Goal: Task Accomplishment & Management: Complete application form

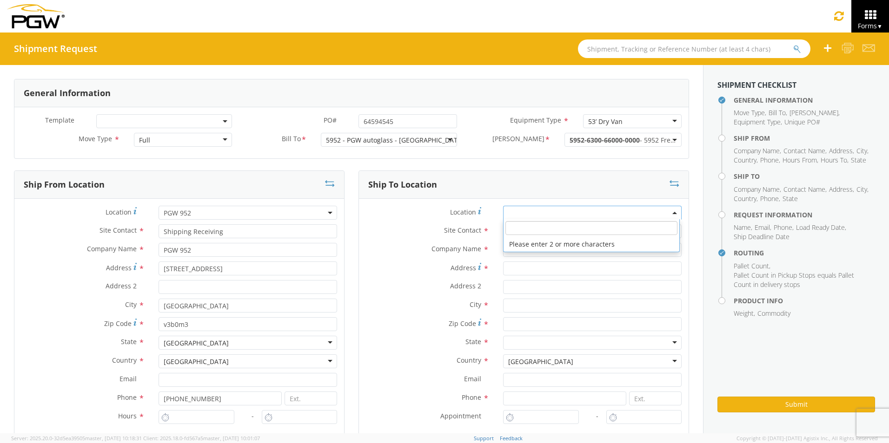
click at [524, 228] on input "search" at bounding box center [591, 228] width 172 height 14
click at [528, 212] on span at bounding box center [592, 213] width 178 height 14
click at [523, 215] on span at bounding box center [592, 213] width 178 height 14
click at [511, 227] on input "search" at bounding box center [591, 228] width 172 height 14
type input "c"
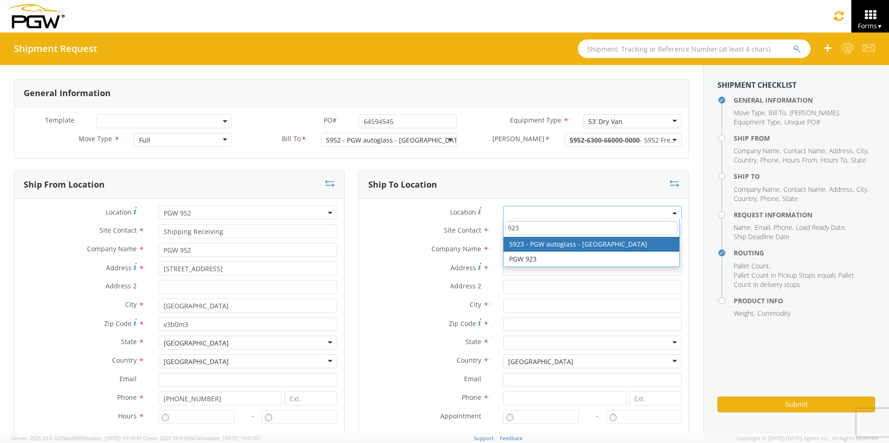
type input "923"
type input "5923 Branch Manager"
type input "5923 - PGW autoglass - [GEOGRAPHIC_DATA]"
type input "[STREET_ADDRESS]"
type input "Bay 1"
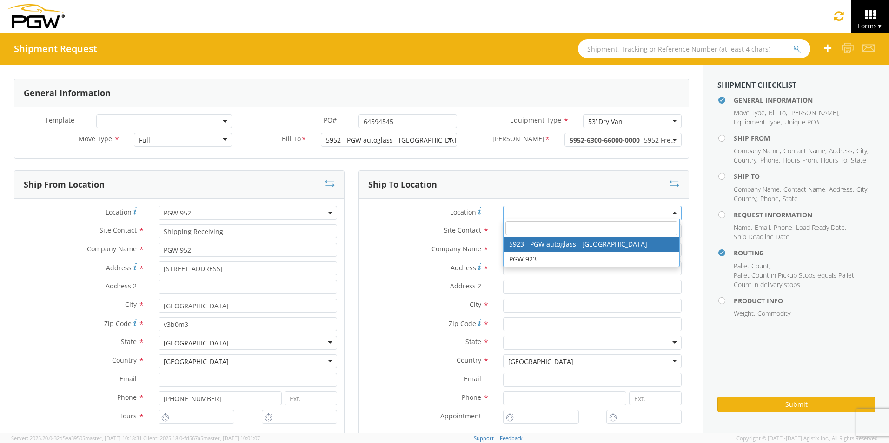
type input "[GEOGRAPHIC_DATA]"
type input "T2C0J4"
type input "[EMAIL_ADDRESS][DOMAIN_NAME]"
type input "[PHONE_NUMBER]"
type input "8:00 AM"
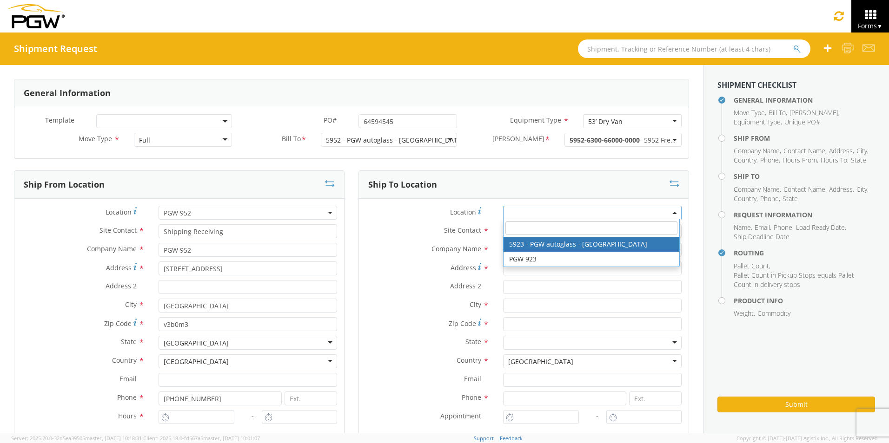
type input "4:30 PM"
select select "28509"
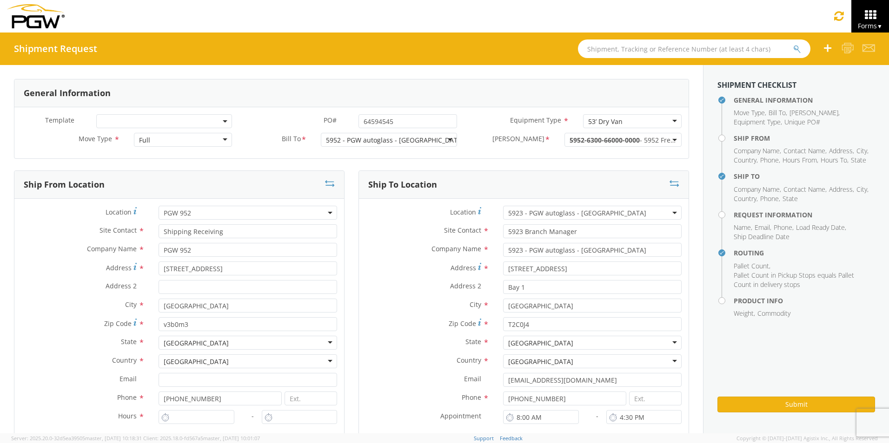
click at [394, 328] on label "Zip Code *" at bounding box center [427, 323] width 137 height 13
click at [503, 328] on input "T2C0J4" at bounding box center [592, 324] width 178 height 14
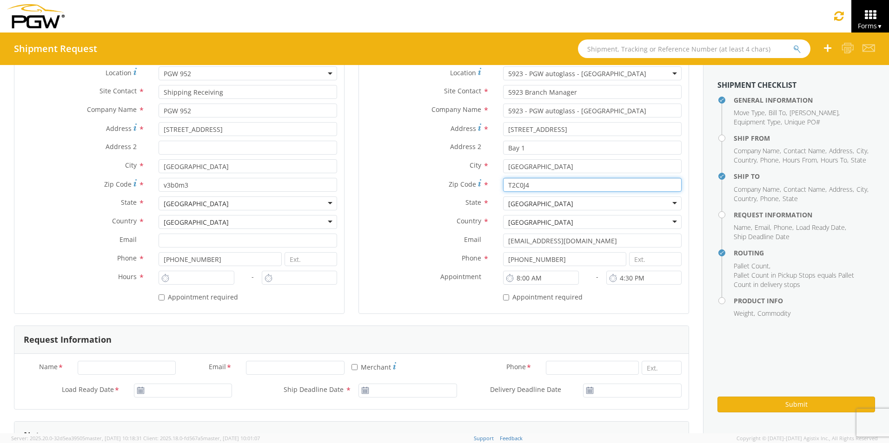
scroll to position [186, 0]
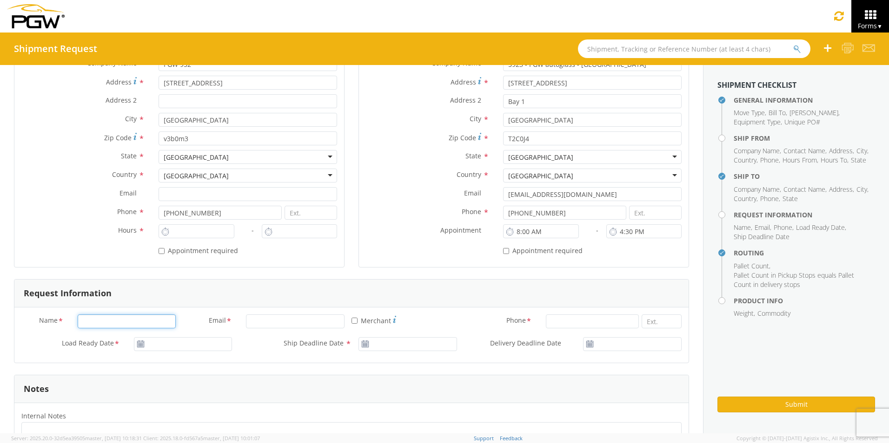
click at [103, 325] on input "Name *" at bounding box center [127, 322] width 99 height 14
type input "[PERSON_NAME]"
click at [284, 326] on input "Email *" at bounding box center [295, 322] width 99 height 14
type input "[EMAIL_ADDRESS][DOMAIN_NAME]"
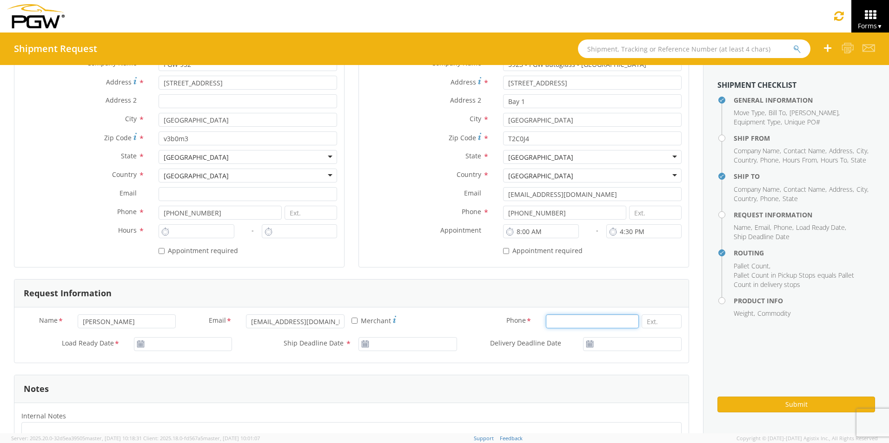
type input "6049418910"
click at [140, 346] on icon at bounding box center [141, 344] width 8 height 7
type input "[DATE]"
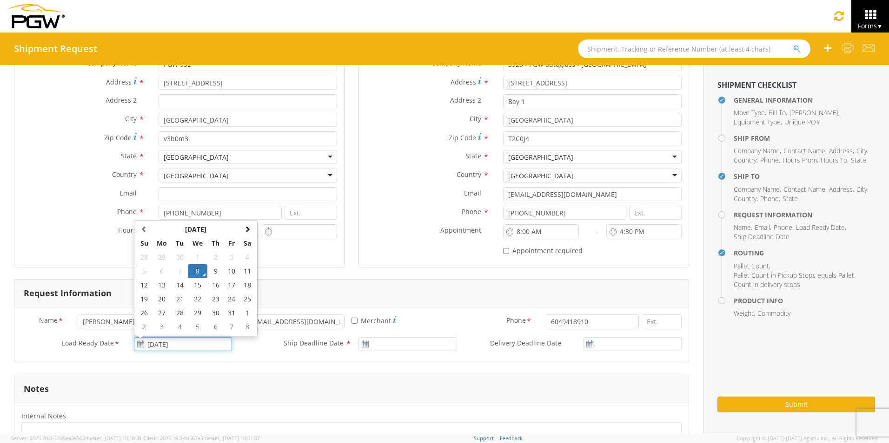
click at [199, 343] on input "[DATE]" at bounding box center [183, 344] width 99 height 14
click at [200, 270] on td "8" at bounding box center [198, 271] width 20 height 14
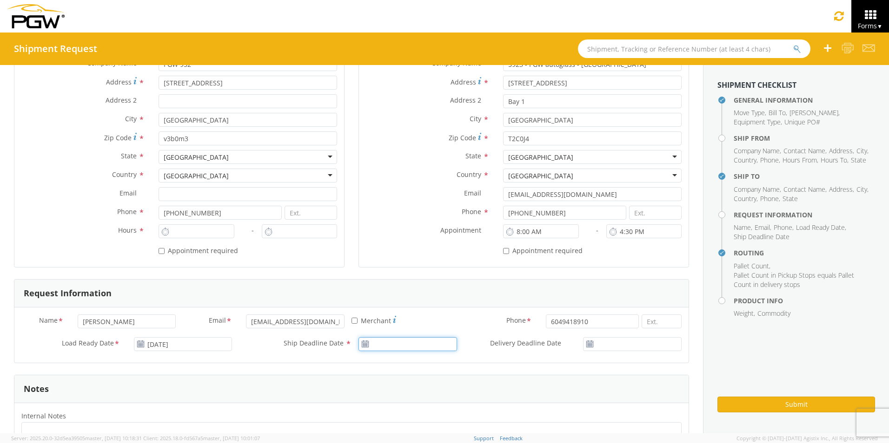
type input "[DATE]"
click at [384, 348] on input "[DATE]" at bounding box center [407, 344] width 99 height 14
click at [417, 274] on td "8" at bounding box center [423, 271] width 20 height 14
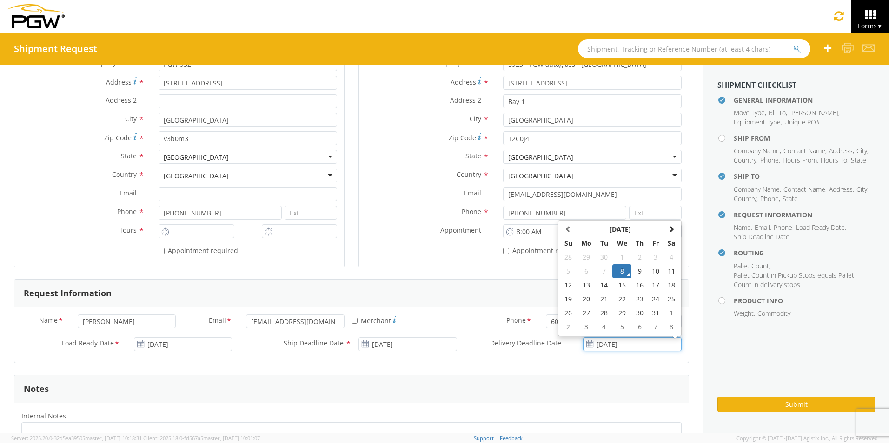
click at [589, 344] on input "[DATE]" at bounding box center [632, 344] width 99 height 14
click at [631, 270] on td "9" at bounding box center [639, 271] width 16 height 14
type input "[DATE]"
click at [469, 323] on label "Phone *" at bounding box center [501, 321] width 75 height 12
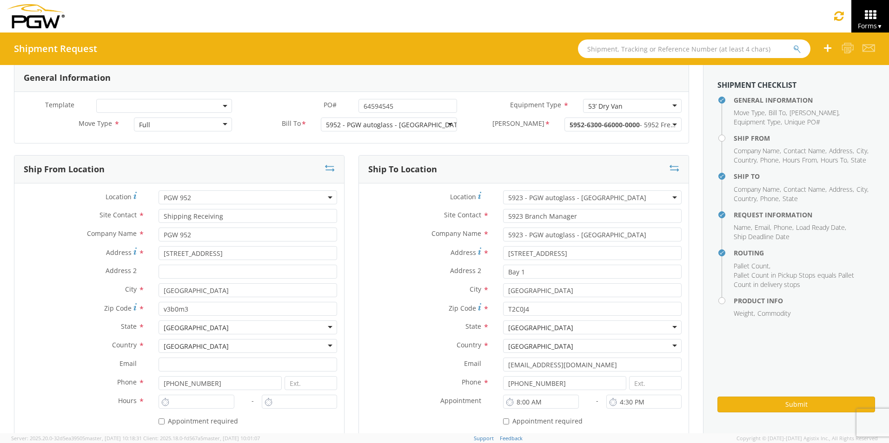
scroll to position [62, 0]
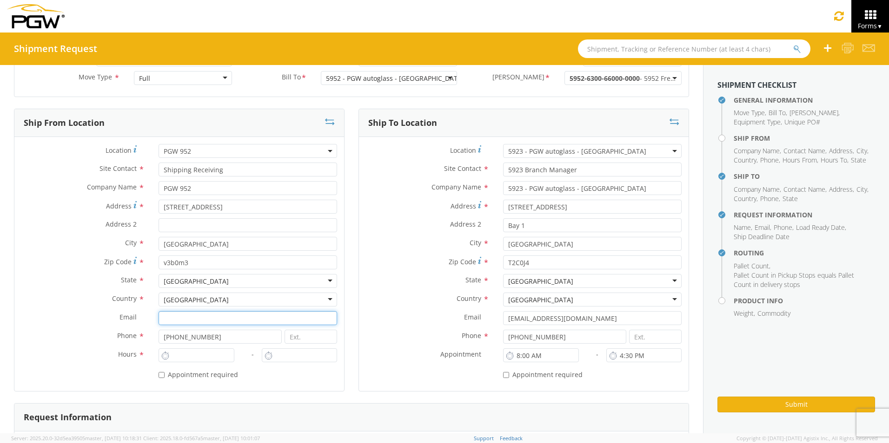
click at [229, 323] on input "Email *" at bounding box center [247, 318] width 178 height 14
type input "[EMAIL_ADDRESS][DOMAIN_NAME]"
click at [255, 374] on div "* Appointment required" at bounding box center [247, 373] width 178 height 13
type input "5:00 PM"
type input "6:00 PM"
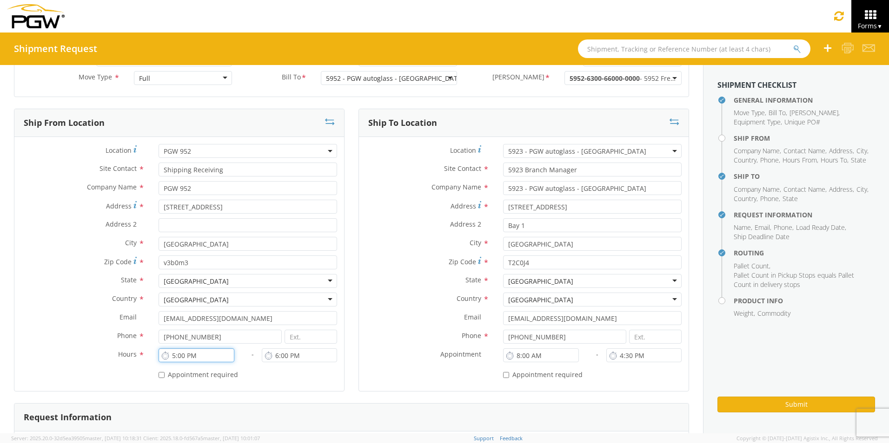
click at [196, 349] on input "5:00 PM" at bounding box center [195, 356] width 75 height 14
drag, startPoint x: 205, startPoint y: 355, endPoint x: 160, endPoint y: 353, distance: 45.6
click at [160, 353] on div "5:00 PM" at bounding box center [195, 356] width 75 height 14
type input "8:00 AM"
click at [300, 375] on div "* Appointment required" at bounding box center [247, 373] width 178 height 13
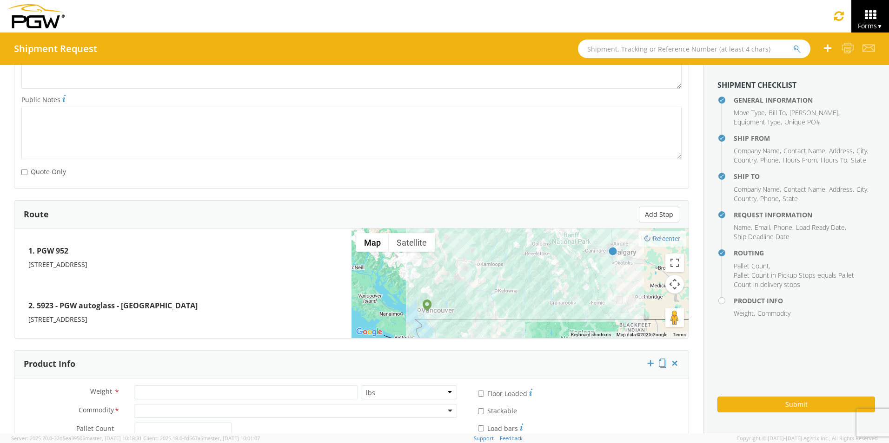
scroll to position [666, 0]
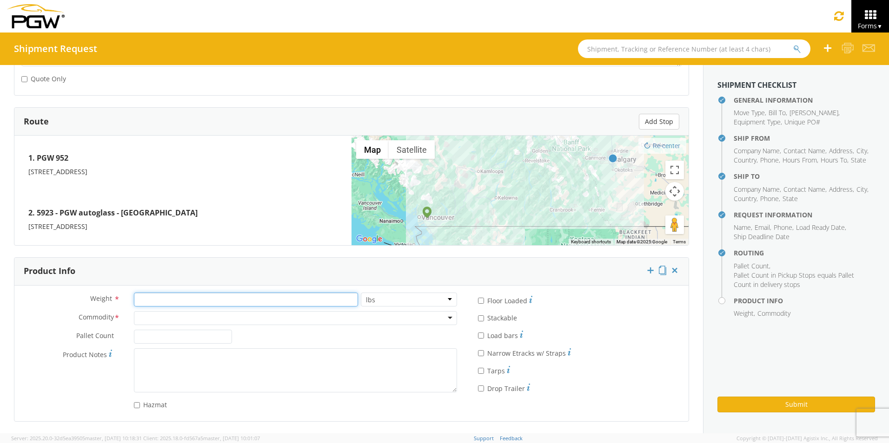
click at [179, 301] on input "number" at bounding box center [246, 300] width 224 height 14
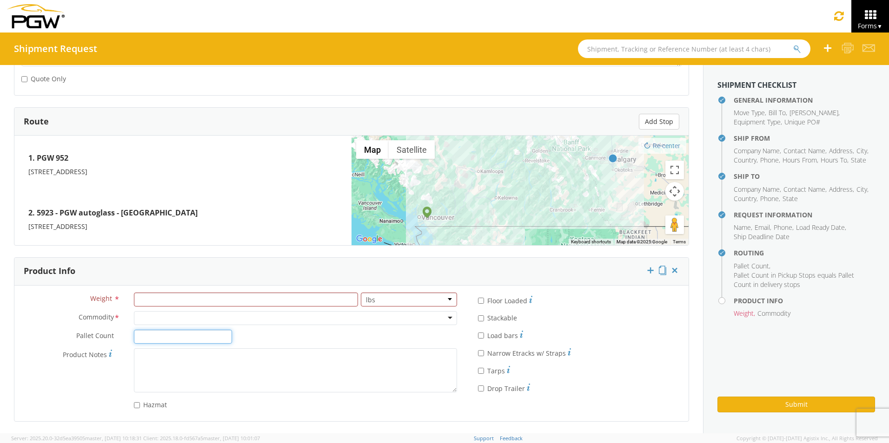
click at [161, 336] on input "Pallet Count *" at bounding box center [183, 337] width 99 height 14
type input "7"
click at [449, 298] on select "lbs kgs" at bounding box center [409, 300] width 96 height 14
click at [289, 298] on input "number" at bounding box center [246, 300] width 224 height 14
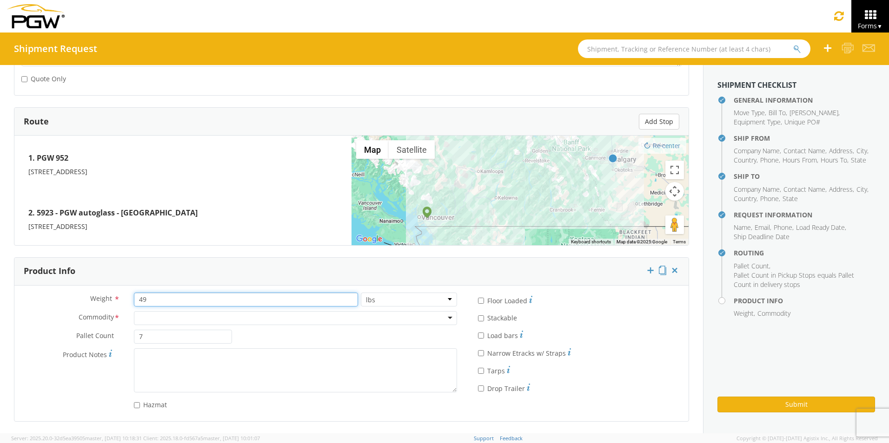
type input "4"
click at [638, 138] on button "Re-center" at bounding box center [662, 146] width 48 height 16
click at [228, 324] on div at bounding box center [295, 318] width 323 height 14
click at [105, 390] on div "Product Notes *" at bounding box center [238, 371] width 449 height 44
drag, startPoint x: 162, startPoint y: 303, endPoint x: 94, endPoint y: 295, distance: 68.3
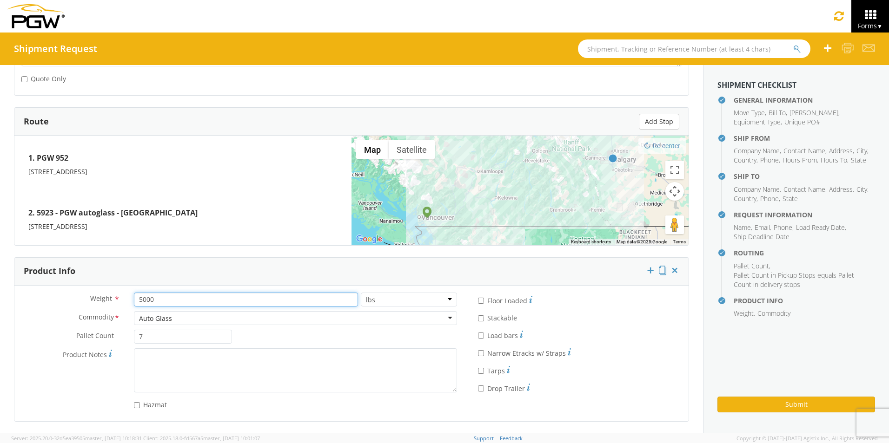
click at [94, 295] on div "Weight * 5000 lbs kgs" at bounding box center [238, 300] width 449 height 14
type input "4871"
click at [655, 369] on div "* Tarps" at bounding box center [576, 369] width 197 height 13
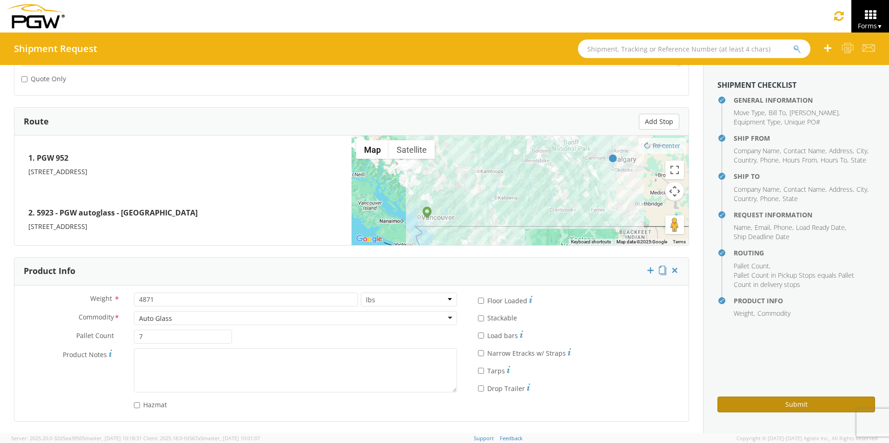
click at [787, 405] on button "Submit" at bounding box center [796, 405] width 158 height 16
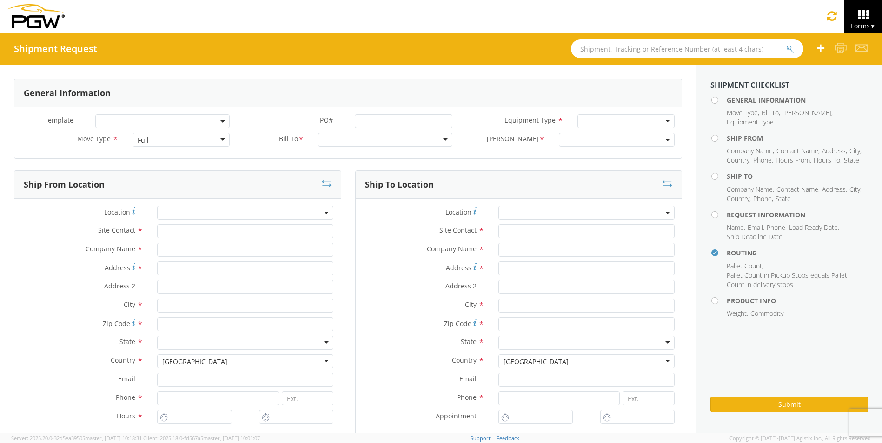
click at [220, 120] on b at bounding box center [222, 121] width 5 height 2
click at [178, 52] on div "Shipment Request" at bounding box center [444, 49] width 889 height 33
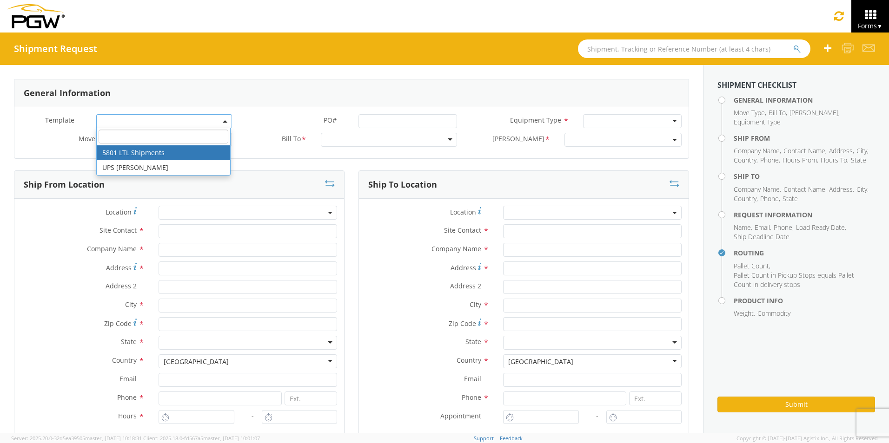
click at [136, 122] on span at bounding box center [164, 121] width 136 height 14
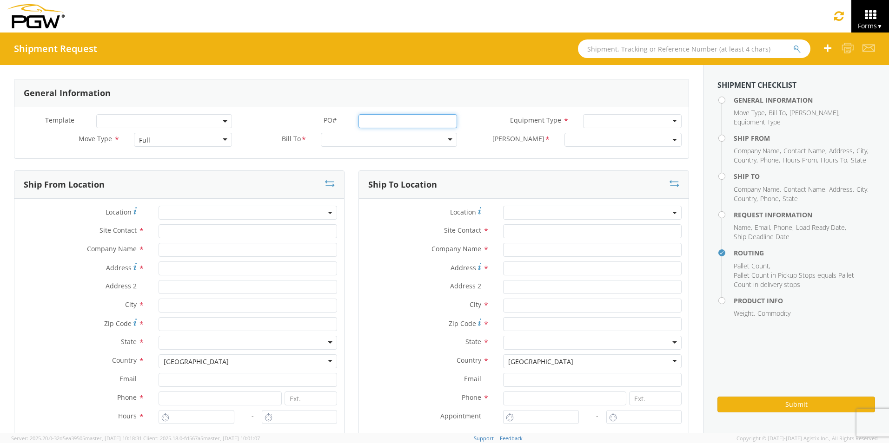
click at [407, 119] on input "PO# *" at bounding box center [407, 121] width 99 height 14
type input "1145662"
click at [606, 122] on div at bounding box center [632, 121] width 99 height 14
click at [339, 142] on div at bounding box center [389, 140] width 136 height 14
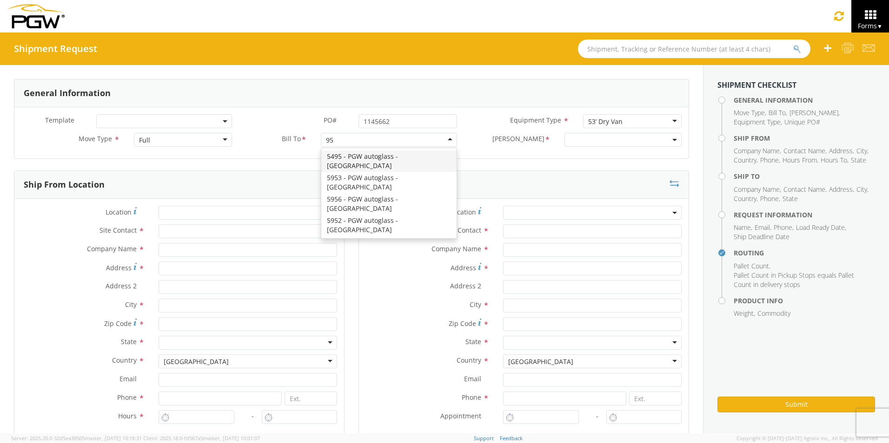
type input "952"
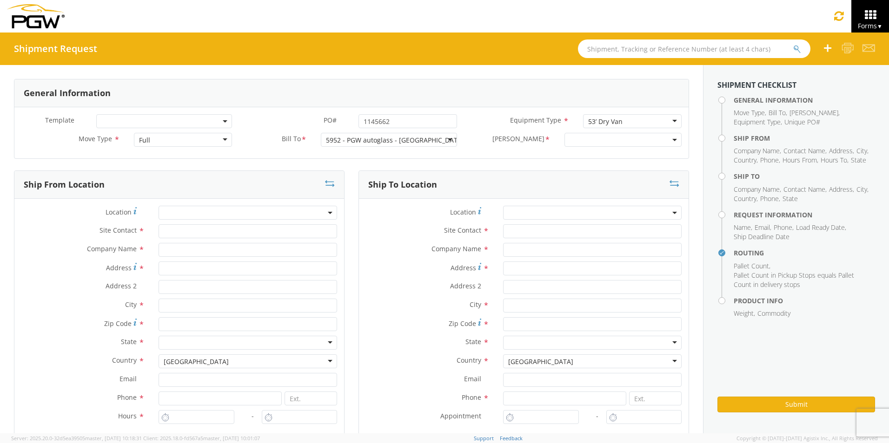
click at [588, 143] on span at bounding box center [622, 140] width 117 height 14
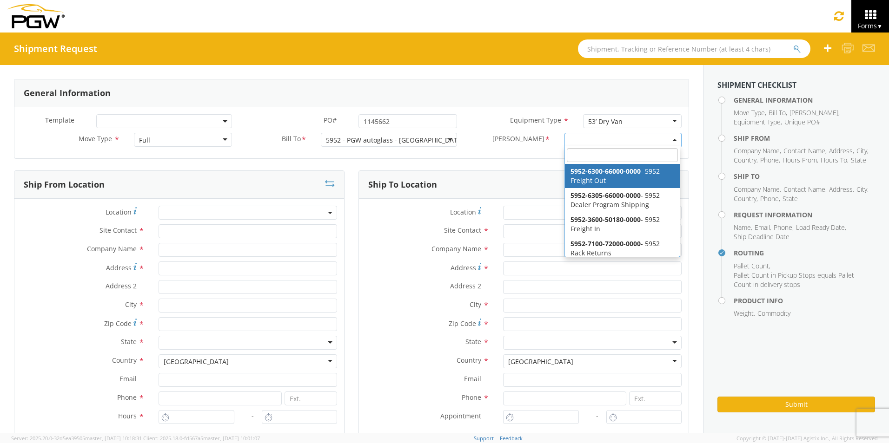
select select "5952-6300-66000-0000"
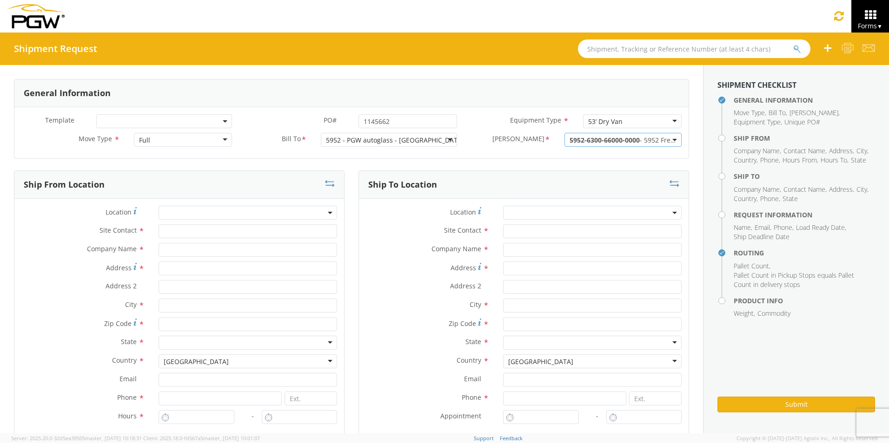
click at [200, 217] on span at bounding box center [247, 213] width 178 height 14
click at [198, 223] on input "search" at bounding box center [247, 228] width 172 height 14
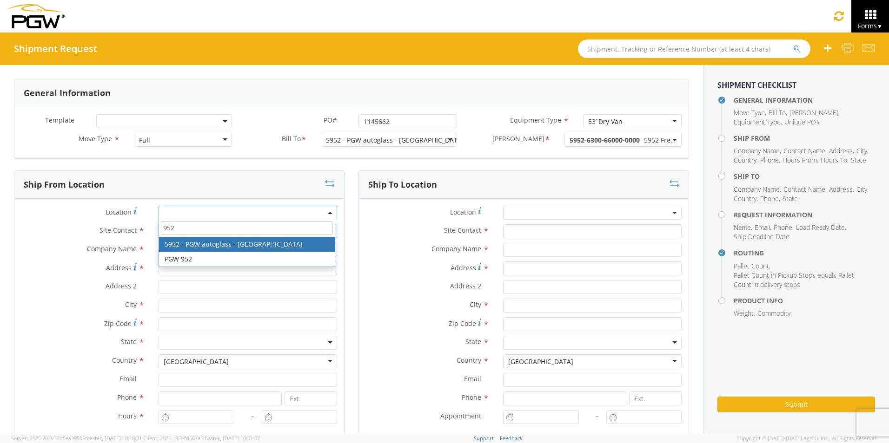
type input "952"
type input "5952 Branch Manager"
type input "5952 - PGW autoglass - [GEOGRAPHIC_DATA]"
type input "[STREET_ADDRESS]"
type input "Suite 3135"
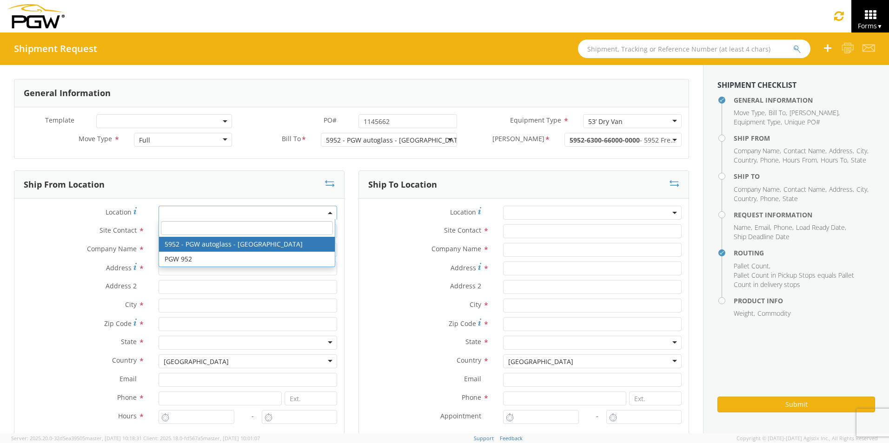
type input "[GEOGRAPHIC_DATA]"
type input "V3B0M3"
type input "lkqsp_o_pm_5952@pgwag.com"
type input "[PHONE_NUMBER]"
type input "22"
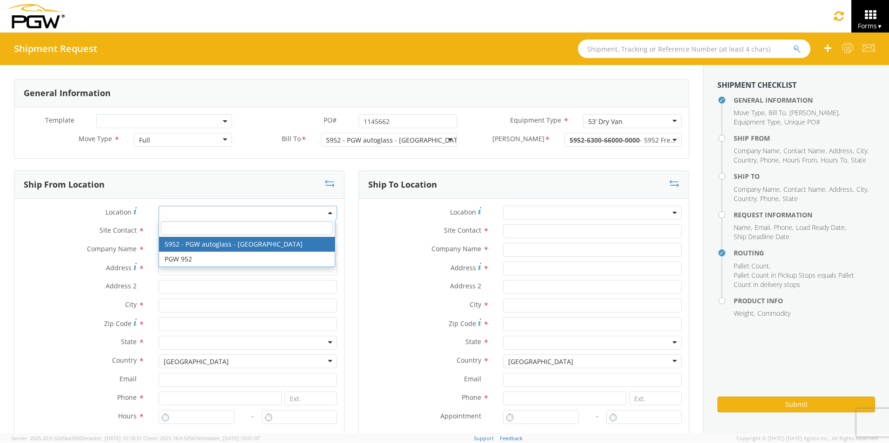
type input "9:00 AM"
type input "2:00 PM"
select select "28525"
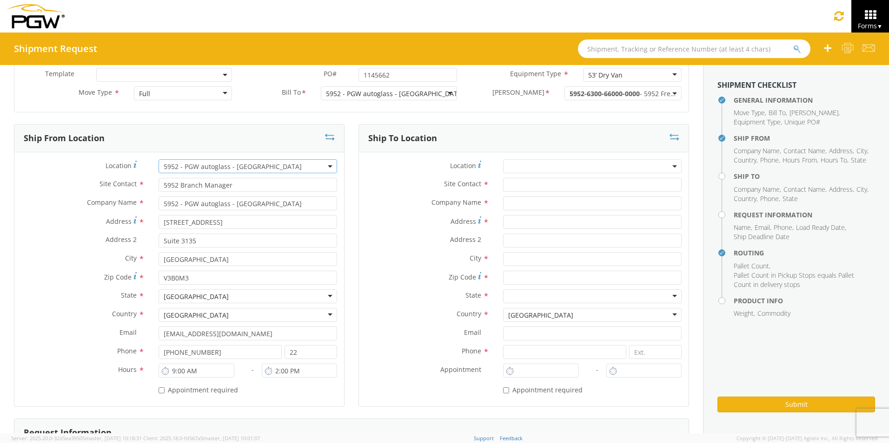
scroll to position [93, 0]
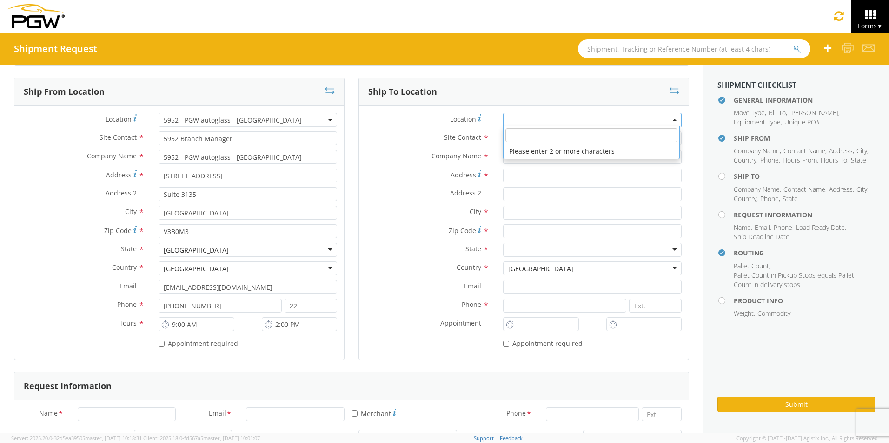
click at [534, 120] on span at bounding box center [592, 120] width 178 height 14
click at [516, 134] on input "search" at bounding box center [591, 135] width 172 height 14
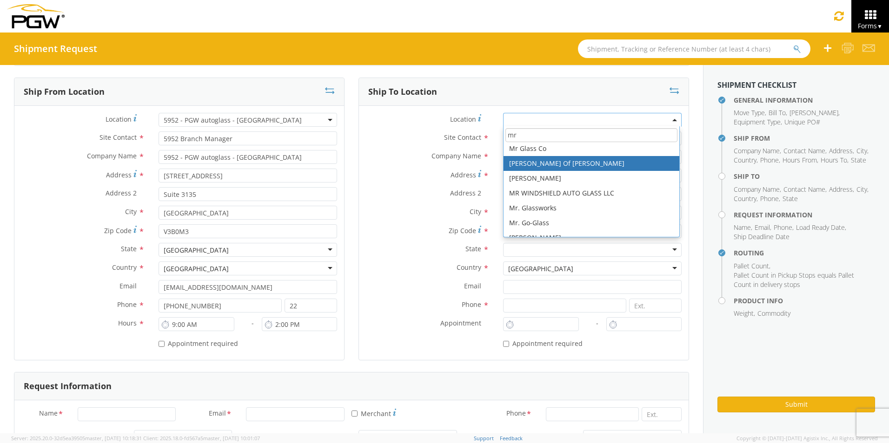
scroll to position [46, 0]
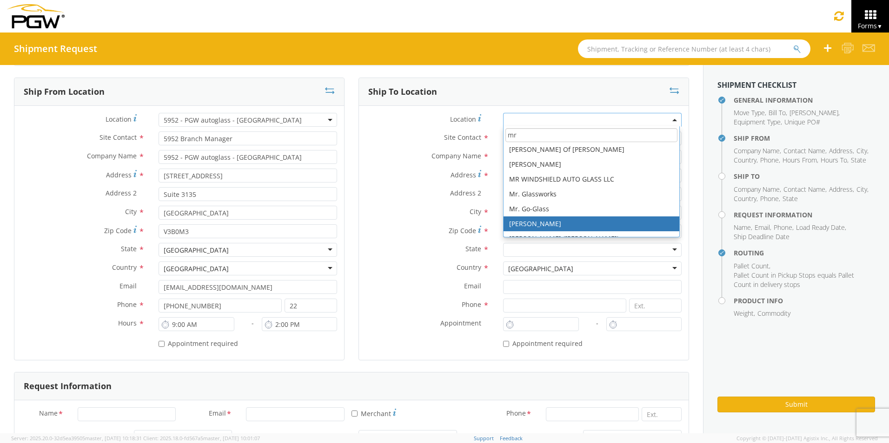
type input "mr"
type input "Shipping Receiving"
type input "MR. OTTO GLASS"
type input "260E NORTH BROADWAY"
type input "Williams Lake"
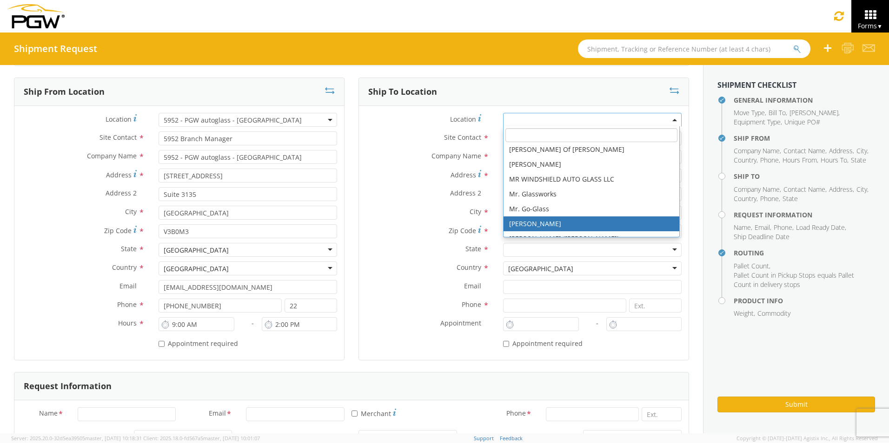
type input "V2G2X9"
type input "555-555-5555"
select select "-47233434"
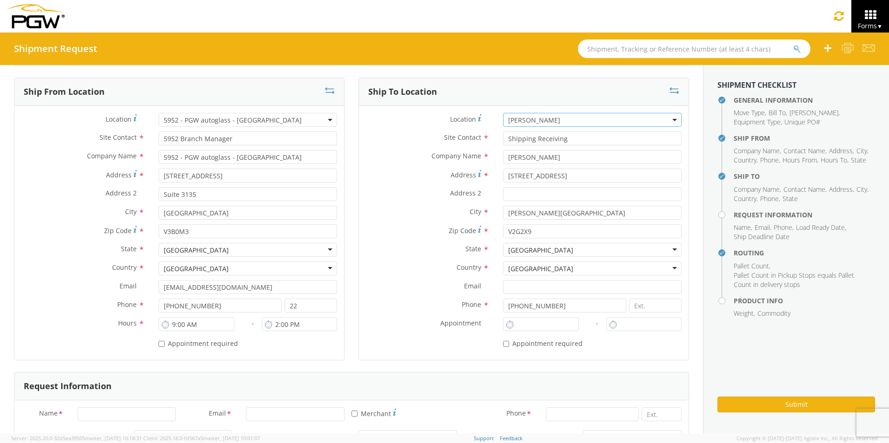
click at [586, 117] on span "MR. OTTO GLASS" at bounding box center [592, 120] width 168 height 9
click at [550, 139] on input "search" at bounding box center [591, 135] width 172 height 14
type input "mr"
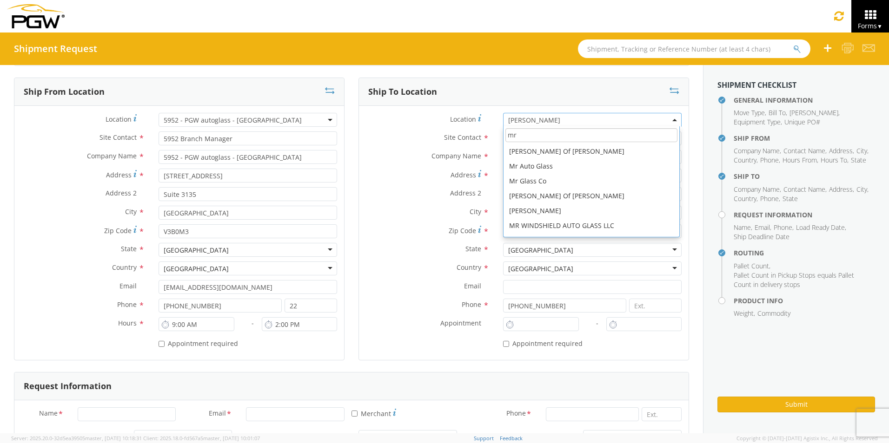
scroll to position [56, 0]
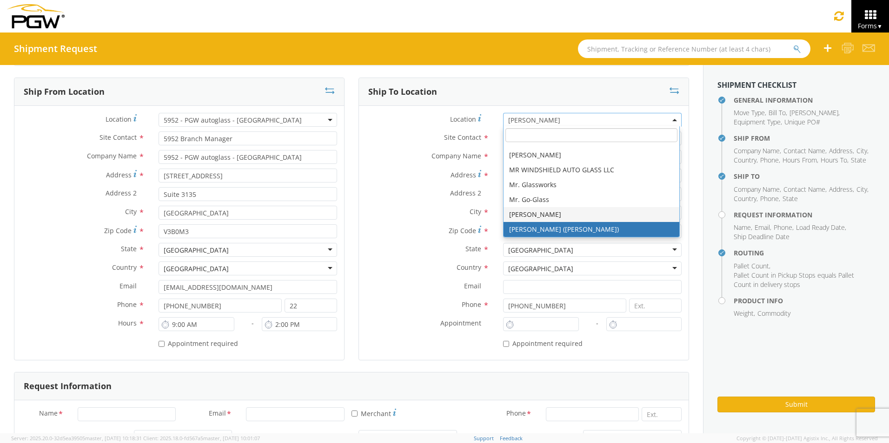
select select "-136853328"
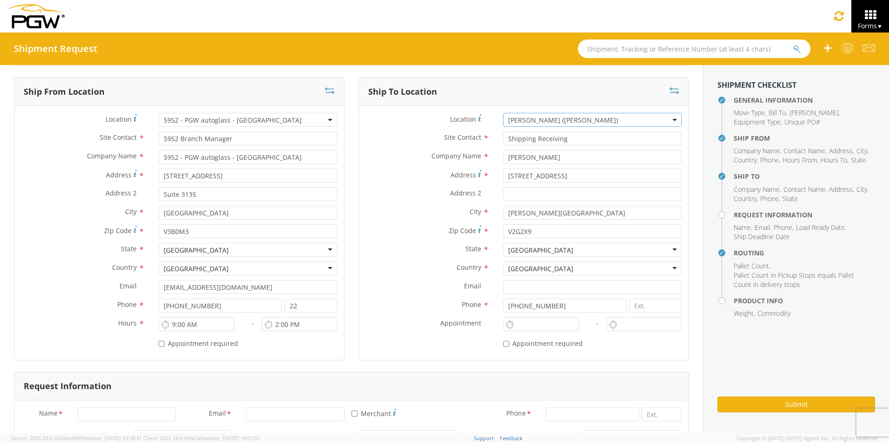
type input "Shipper Receiver"
type input "MR. OTTO GLASS (STEVE)"
type input "104 5TH STREET"
type input "MILE HOUSE"
type input "V0K 2E0"
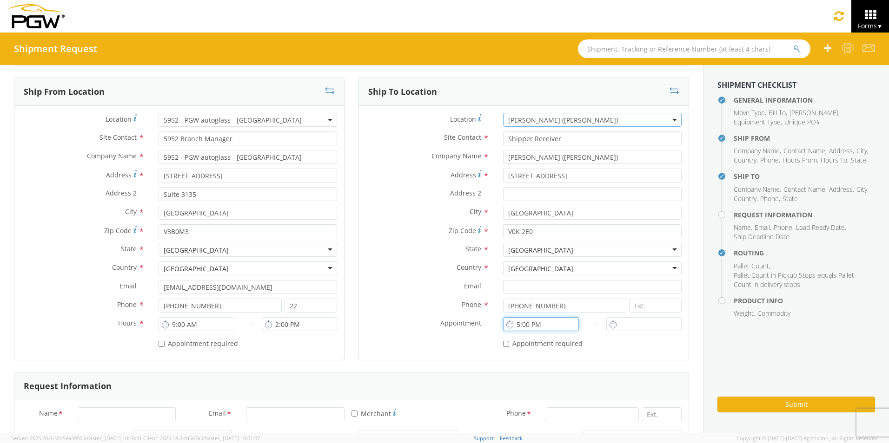
click at [526, 326] on input "5:00 PM" at bounding box center [540, 324] width 75 height 14
drag, startPoint x: 543, startPoint y: 325, endPoint x: 469, endPoint y: 324, distance: 74.8
click at [469, 324] on div "Location * MR. OTTO GLASS MR. OTTO GLASS (STEVE) MR. OTTO GLASS (STEVE) Site Co…" at bounding box center [524, 233] width 330 height 240
type input "12:00 PM"
type input "5:00 PM"
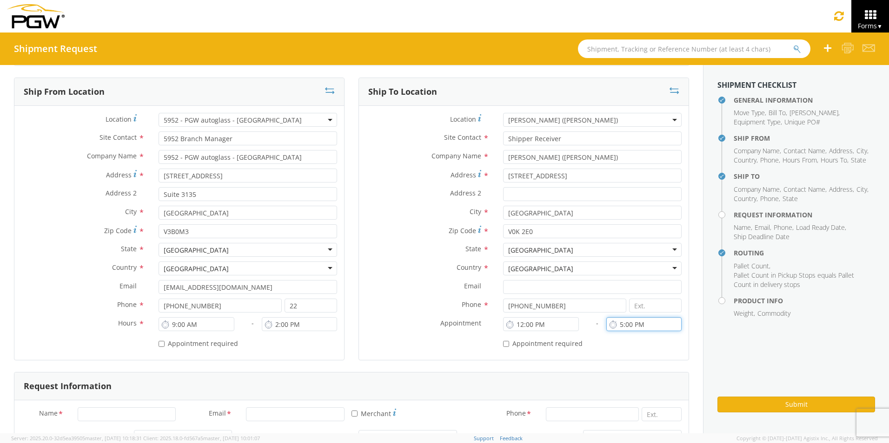
click at [627, 326] on input "5:00 PM" at bounding box center [643, 324] width 75 height 14
click at [612, 350] on div "* Appointment required" at bounding box center [524, 344] width 330 height 17
click at [594, 355] on div "Location * MR. OTTO GLASS MR. OTTO GLASS (STEVE) MR. OTTO GLASS (STEVE) Site Co…" at bounding box center [524, 233] width 330 height 254
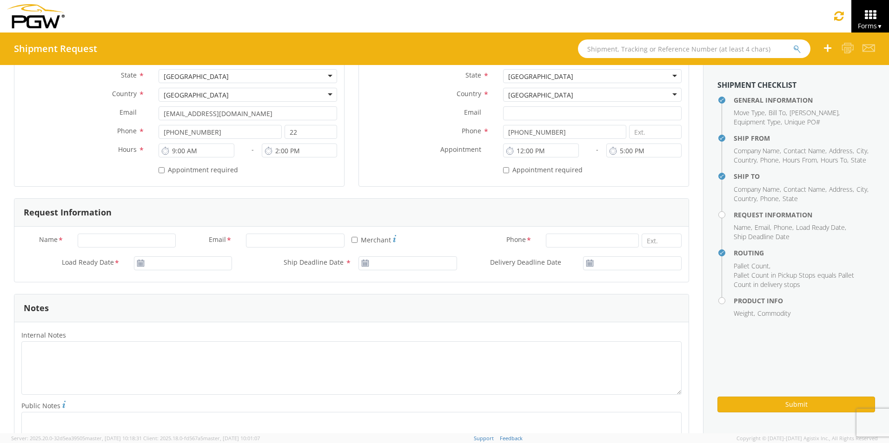
scroll to position [279, 0]
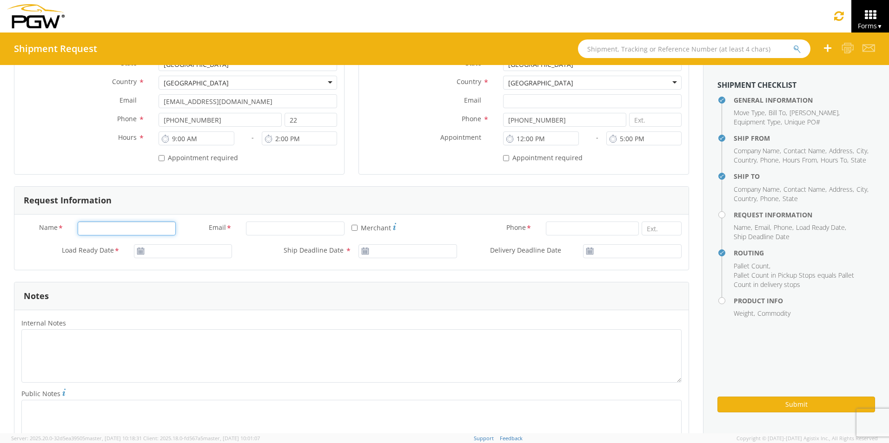
click at [122, 232] on input "Name *" at bounding box center [127, 229] width 99 height 14
type input "[PERSON_NAME]"
type input "[EMAIL_ADDRESS][DOMAIN_NAME]"
click at [297, 235] on input "Email *" at bounding box center [295, 229] width 99 height 14
type input "[EMAIL_ADDRESS][DOMAIN_NAME]"
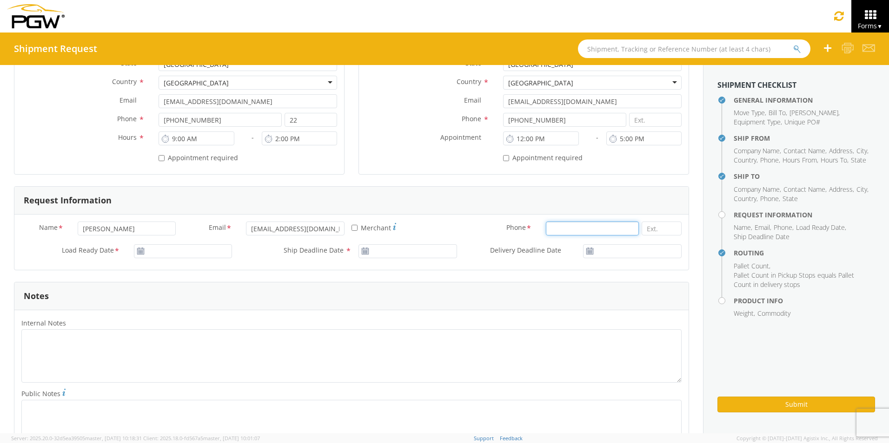
type input "6049418910"
click at [137, 250] on use at bounding box center [140, 251] width 7 height 7
type input "[DATE]"
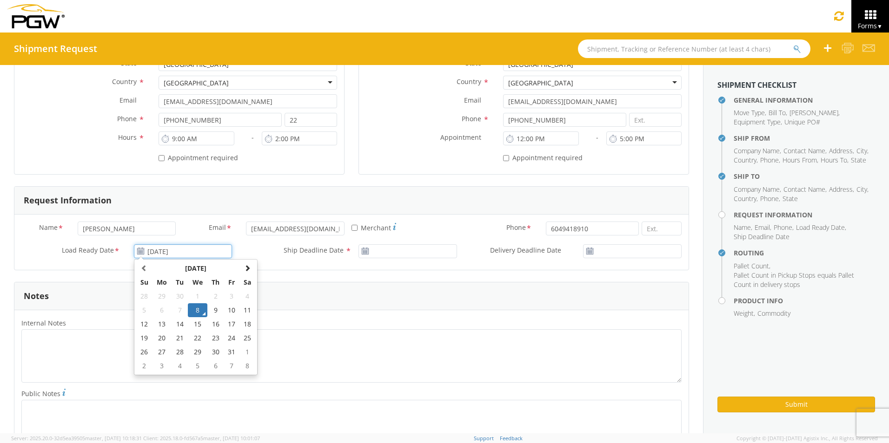
click at [164, 250] on input "[DATE]" at bounding box center [183, 251] width 99 height 14
click at [198, 312] on td "8" at bounding box center [198, 311] width 20 height 14
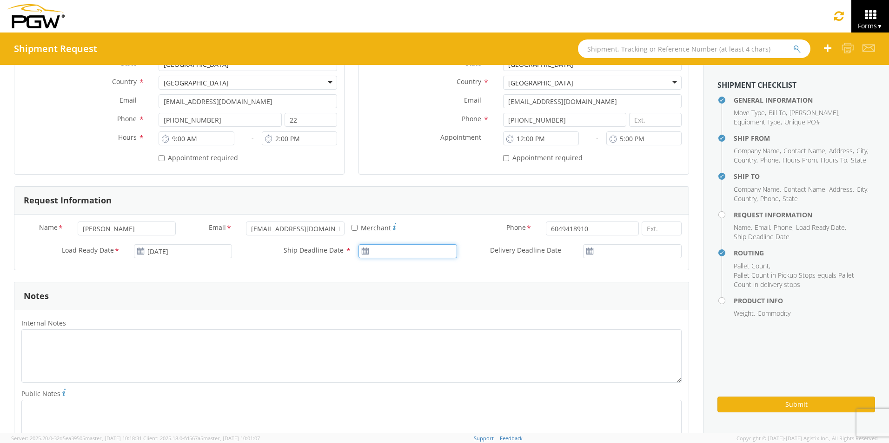
type input "[DATE]"
click at [392, 251] on input "[DATE]" at bounding box center [407, 251] width 99 height 14
click at [419, 312] on td "8" at bounding box center [423, 311] width 20 height 14
click at [624, 251] on input "[DATE]" at bounding box center [632, 251] width 99 height 14
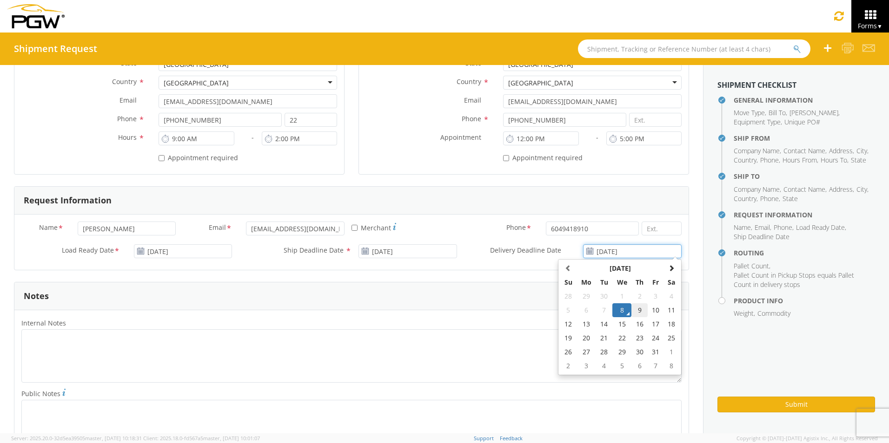
click at [637, 313] on td "9" at bounding box center [639, 311] width 16 height 14
type input "[DATE]"
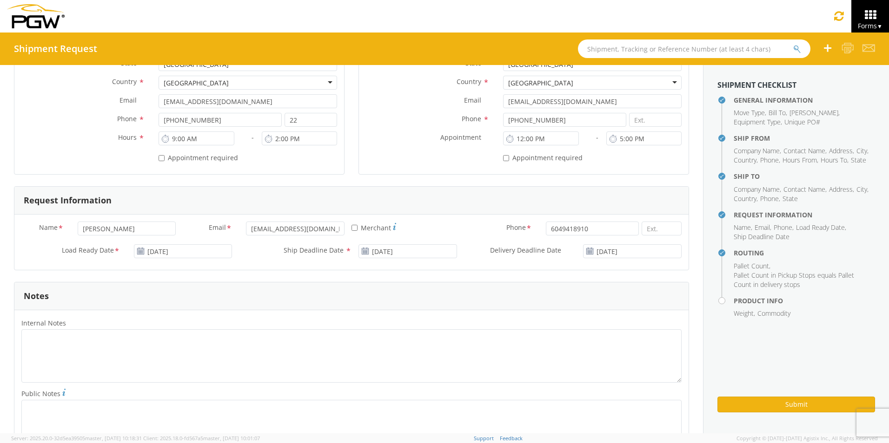
click at [452, 227] on div "* Merchant" at bounding box center [407, 228] width 112 height 13
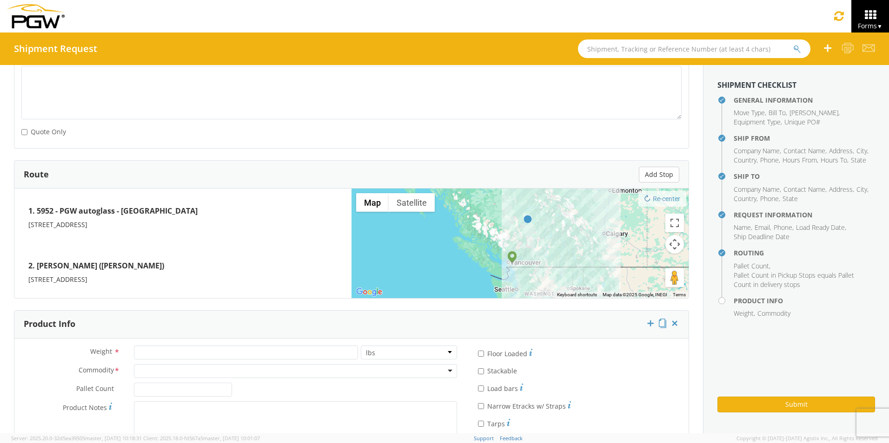
scroll to position [666, 0]
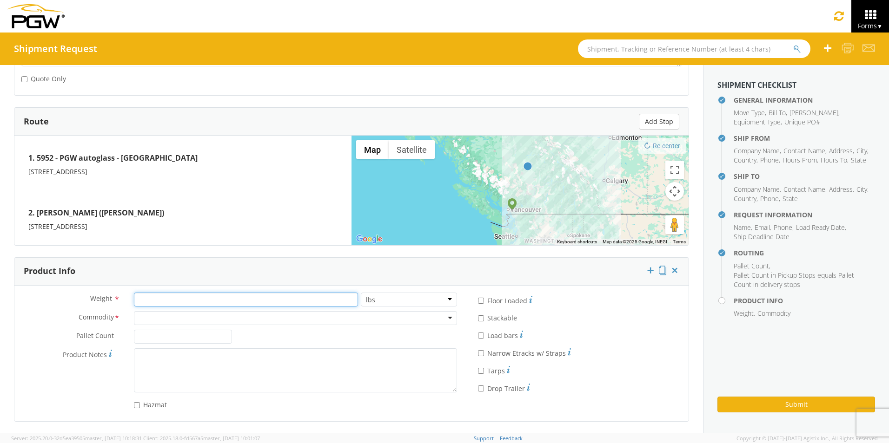
click at [330, 302] on input "number" at bounding box center [246, 300] width 224 height 14
type input "500"
click at [207, 317] on div at bounding box center [295, 318] width 323 height 14
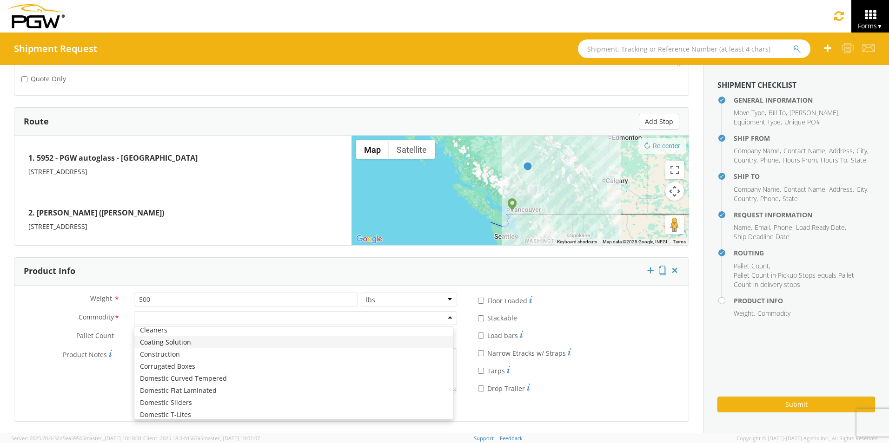
scroll to position [139, 0]
type input "g"
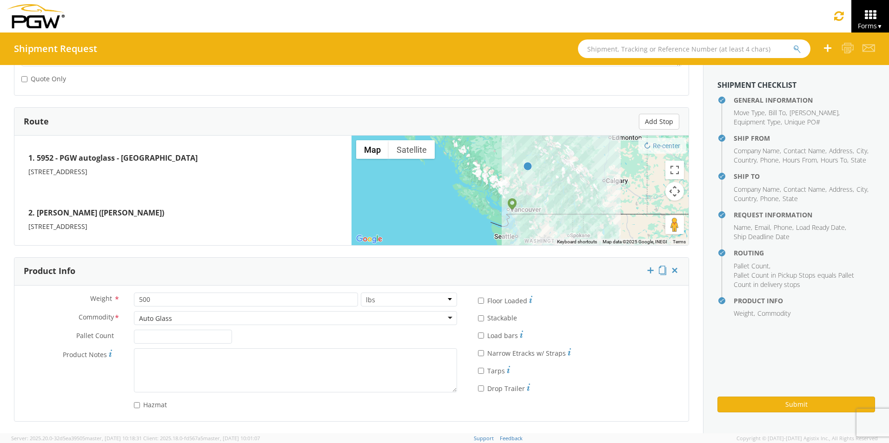
scroll to position [0, 0]
click at [148, 340] on input "Pallet Count *" at bounding box center [183, 337] width 99 height 14
type input "1"
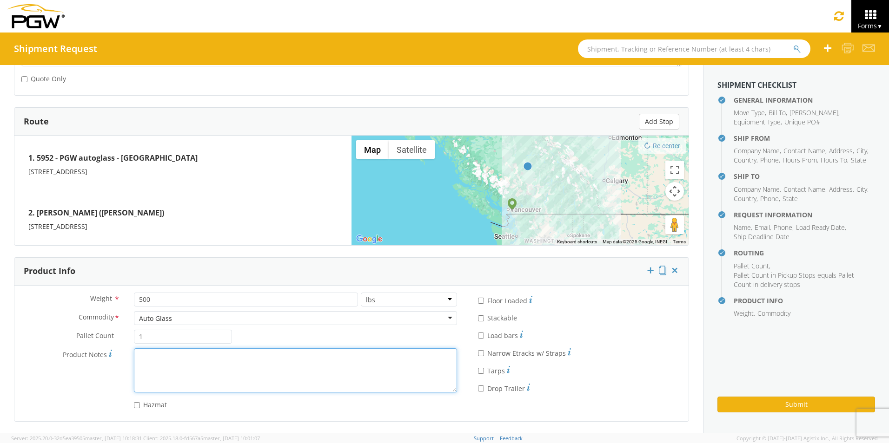
click at [257, 371] on textarea "Product Notes *" at bounding box center [295, 371] width 323 height 44
type textarea "glass"
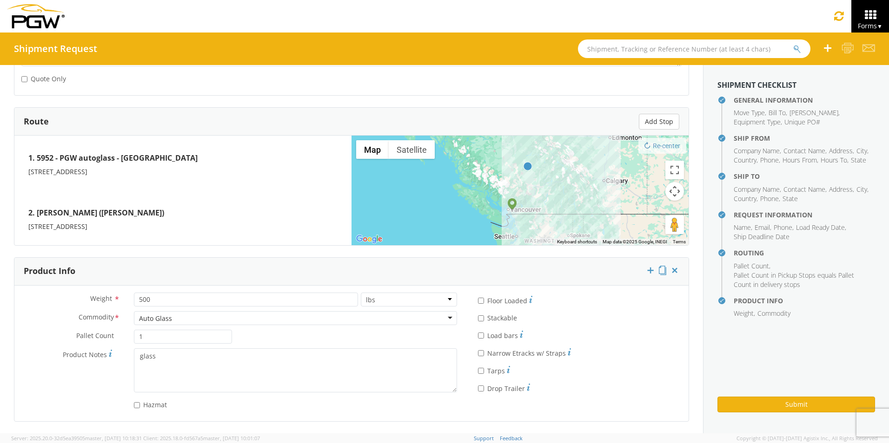
click at [624, 332] on div "* Load bars" at bounding box center [576, 334] width 197 height 13
click at [625, 357] on div "* Narrow Etracks w/ Straps" at bounding box center [576, 351] width 197 height 13
click at [792, 406] on button "Submit" at bounding box center [796, 405] width 158 height 16
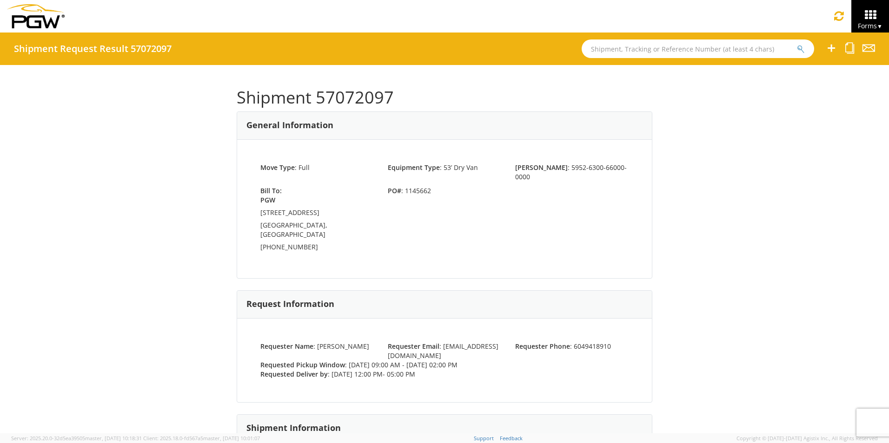
click at [416, 225] on div "Bill To: PGW 575 Seaborne Avenue Port Coquitlam BC, V3B0M3, CA 604-941-8910 PO#…" at bounding box center [444, 220] width 382 height 69
click at [617, 53] on input "text" at bounding box center [697, 49] width 232 height 19
click at [677, 36] on div "Shipment Request Result 57072097" at bounding box center [444, 49] width 889 height 33
click at [697, 42] on input "text" at bounding box center [697, 49] width 232 height 19
click at [881, 24] on span "▼" at bounding box center [880, 26] width 6 height 8
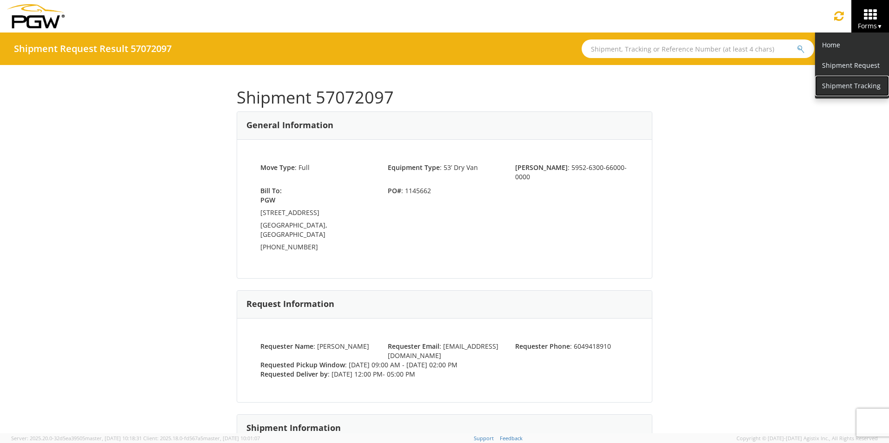
click at [859, 85] on link "Shipment Tracking" at bounding box center [852, 86] width 74 height 20
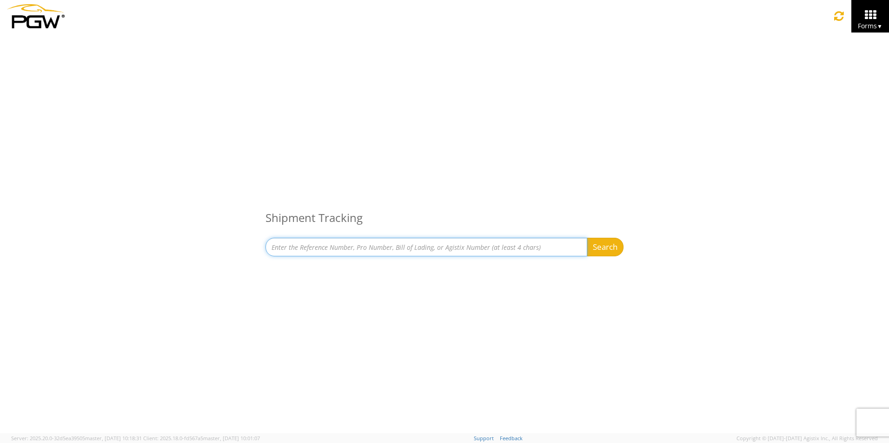
click at [324, 255] on input at bounding box center [426, 247] width 322 height 19
type input "1122182"
click at [587, 238] on button "Search" at bounding box center [605, 247] width 37 height 19
